Goal: Browse casually: Explore the website without a specific task or goal

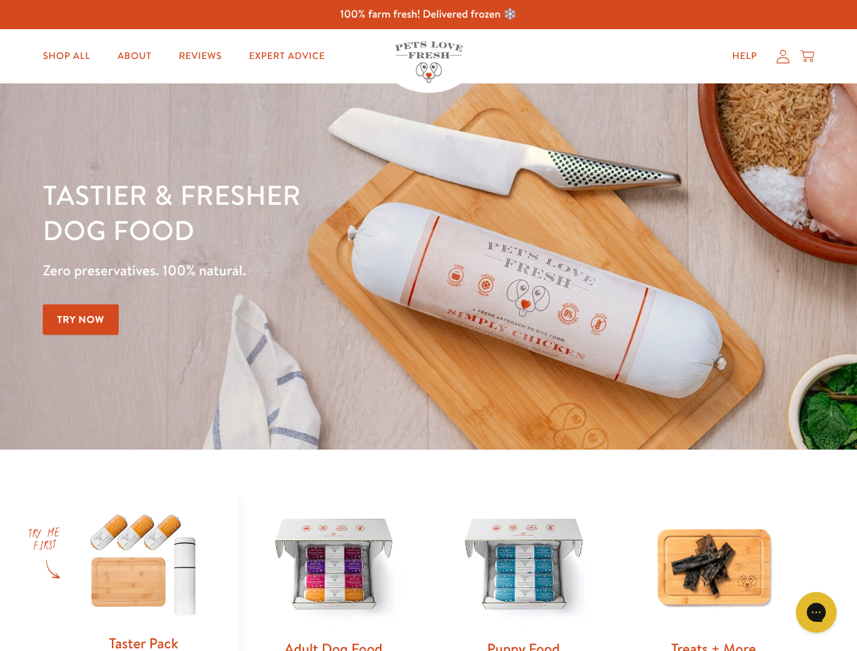
click at [428, 326] on div "Tastier & fresher dog food Zero preservatives. 100% natural. Try Now" at bounding box center [300, 266] width 514 height 179
click at [816, 613] on icon "Gorgias live chat" at bounding box center [815, 612] width 13 height 13
